Goal: Go to known website: Go to known website

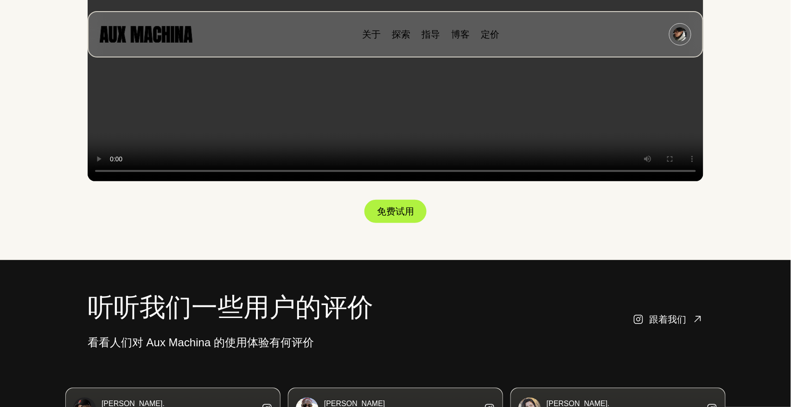
scroll to position [1676, 0]
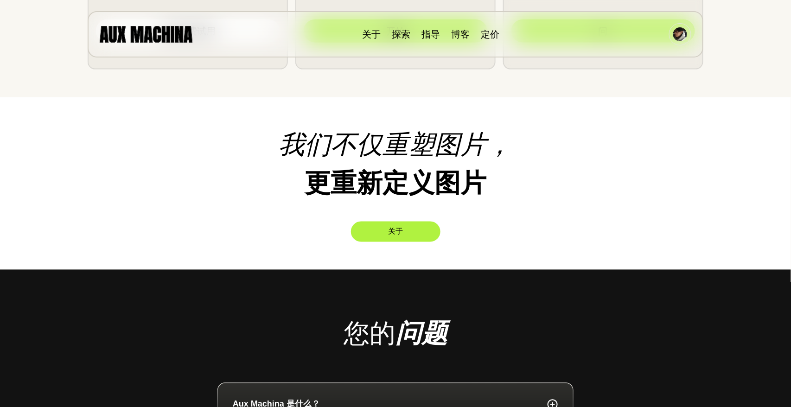
scroll to position [2689, 0]
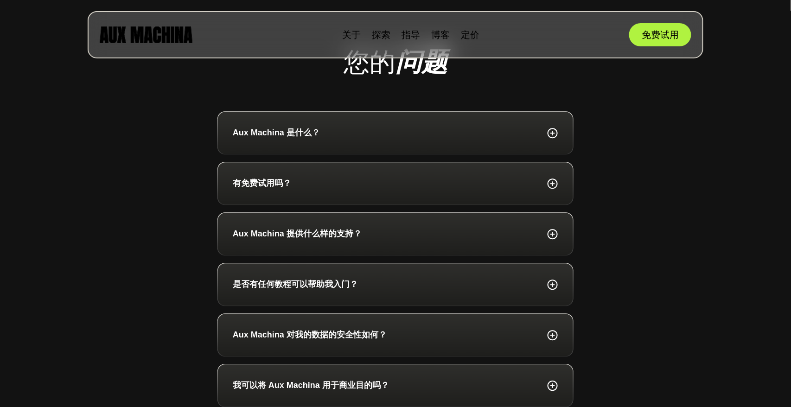
scroll to position [3042, 0]
